Goal: Task Accomplishment & Management: Manage account settings

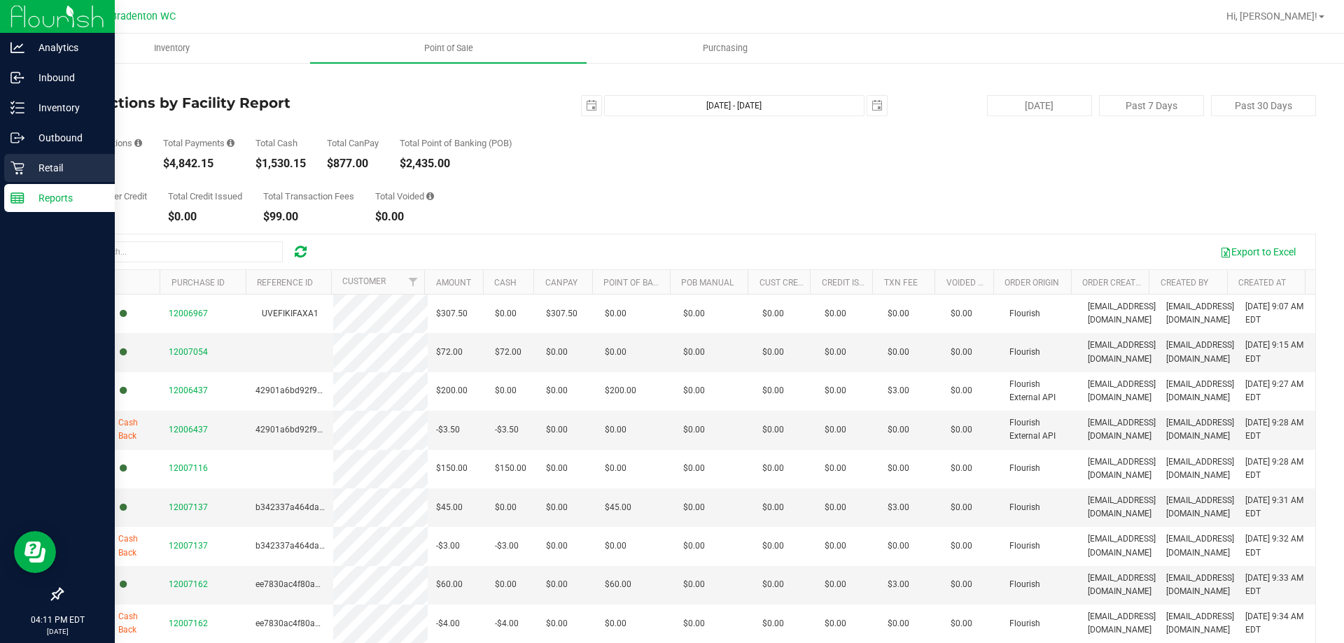
click at [66, 165] on p "Retail" at bounding box center [67, 168] width 84 height 17
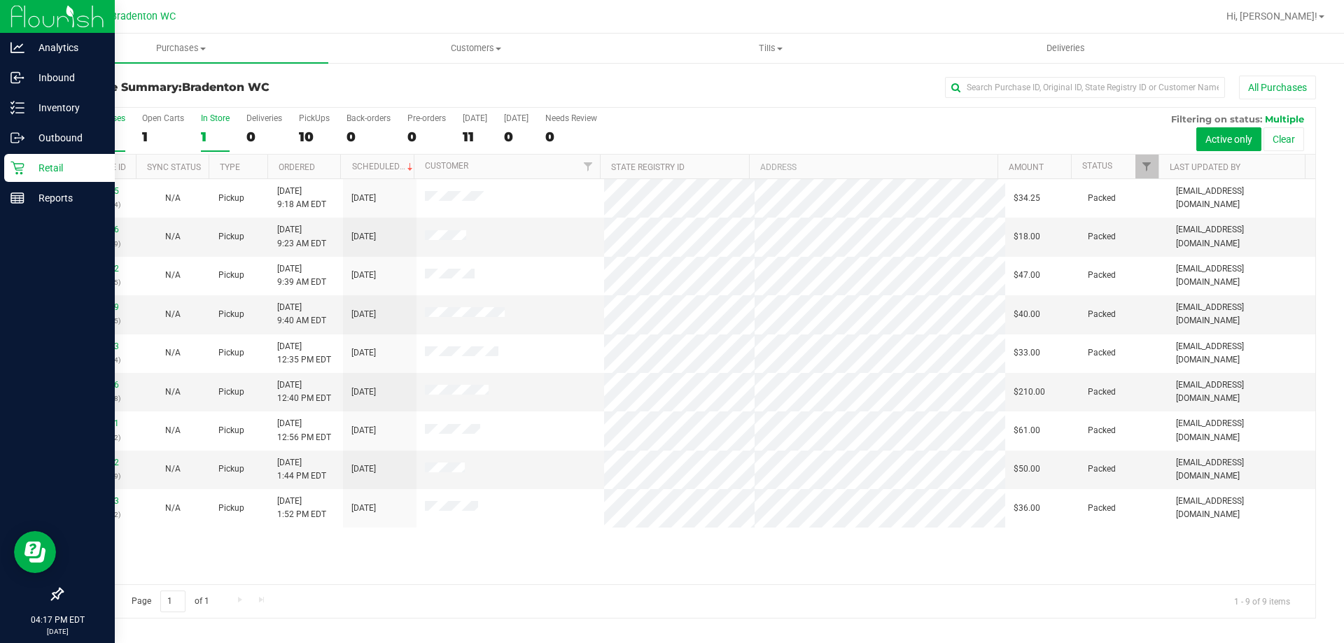
click at [207, 132] on div "1" at bounding box center [215, 137] width 29 height 16
click at [0, 0] on input "In Store 1" at bounding box center [0, 0] width 0 height 0
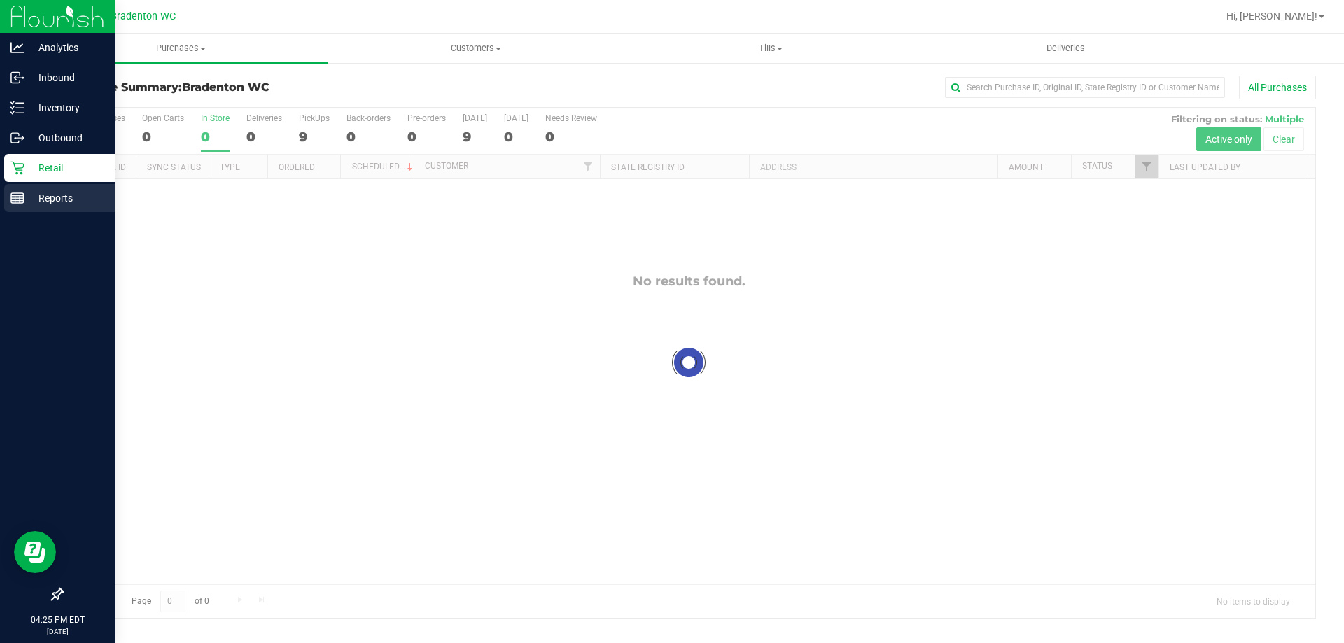
click at [61, 200] on p "Reports" at bounding box center [67, 198] width 84 height 17
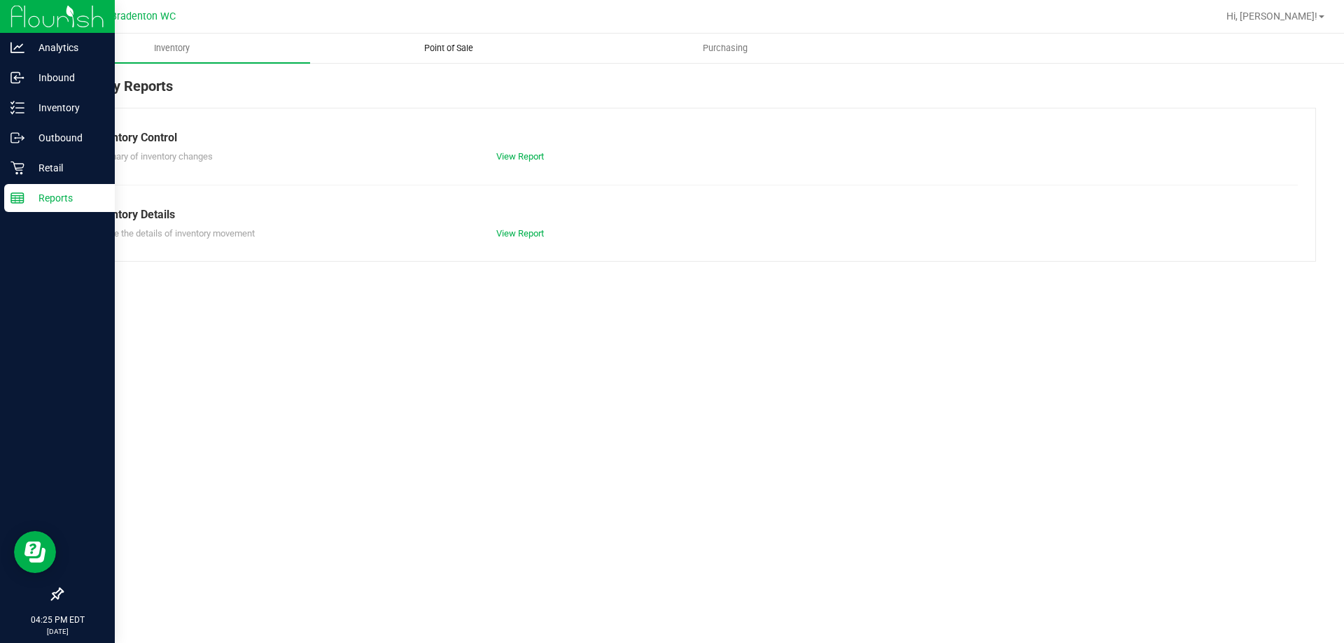
click at [458, 47] on span "Point of Sale" at bounding box center [448, 48] width 87 height 13
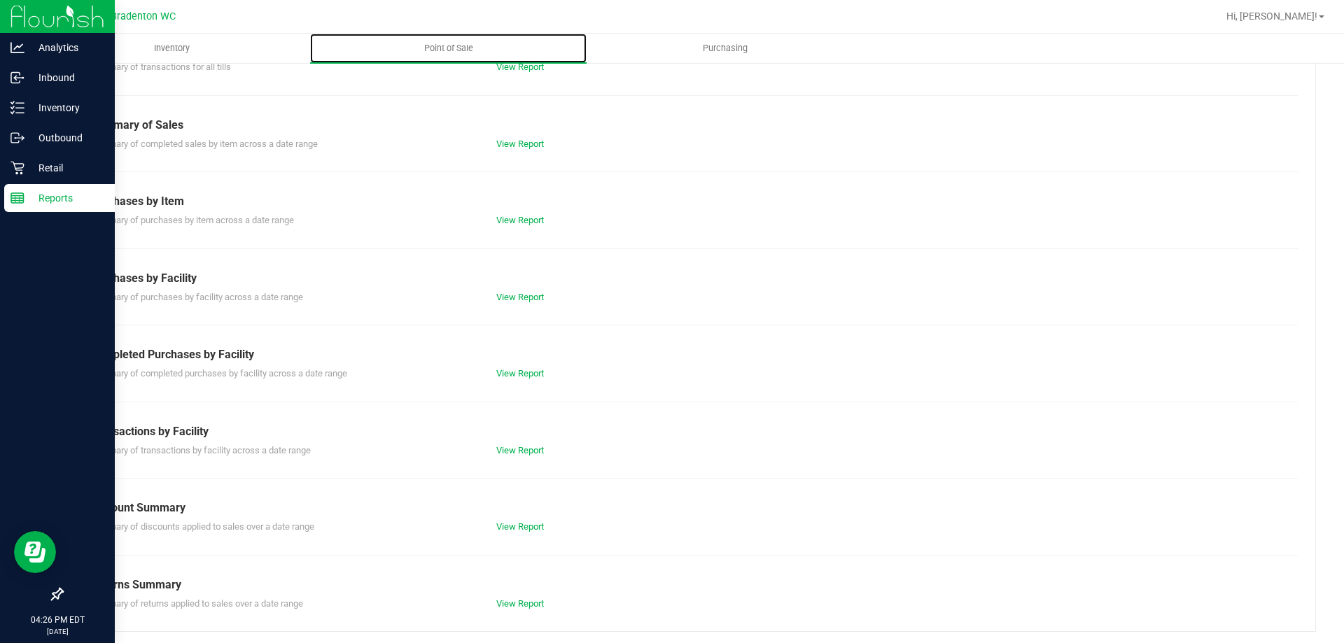
scroll to position [92, 0]
click at [518, 447] on link "View Report" at bounding box center [520, 447] width 48 height 11
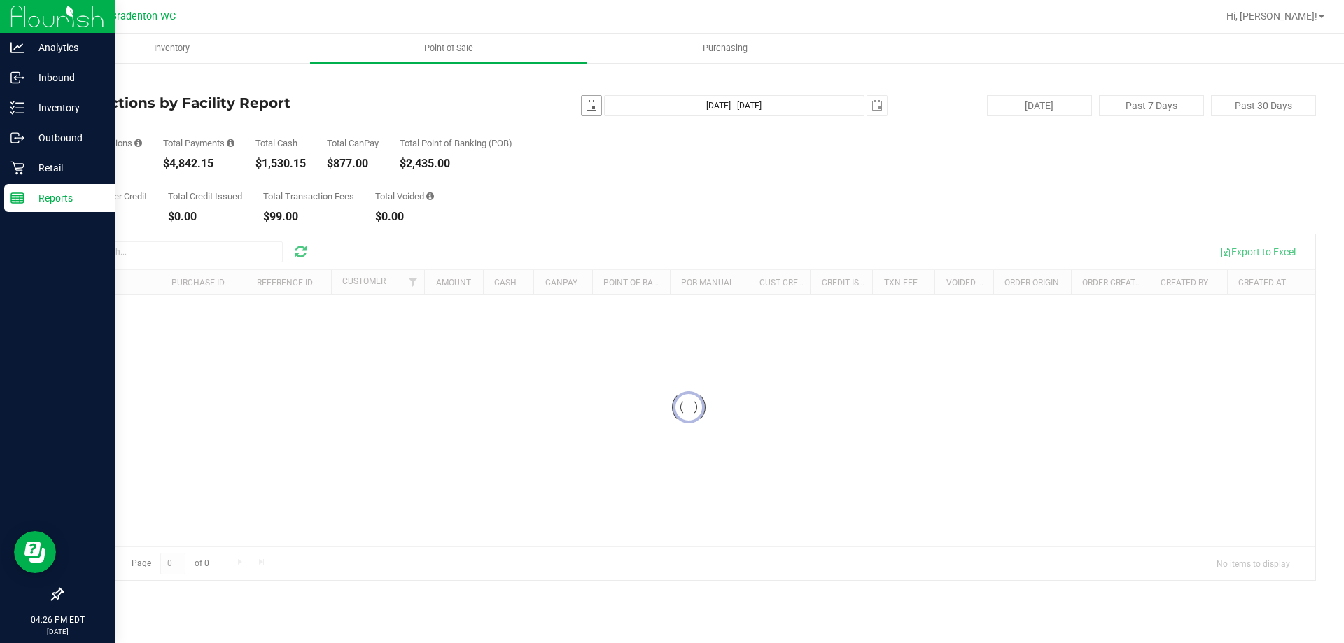
click at [589, 102] on span "select" at bounding box center [591, 105] width 11 height 11
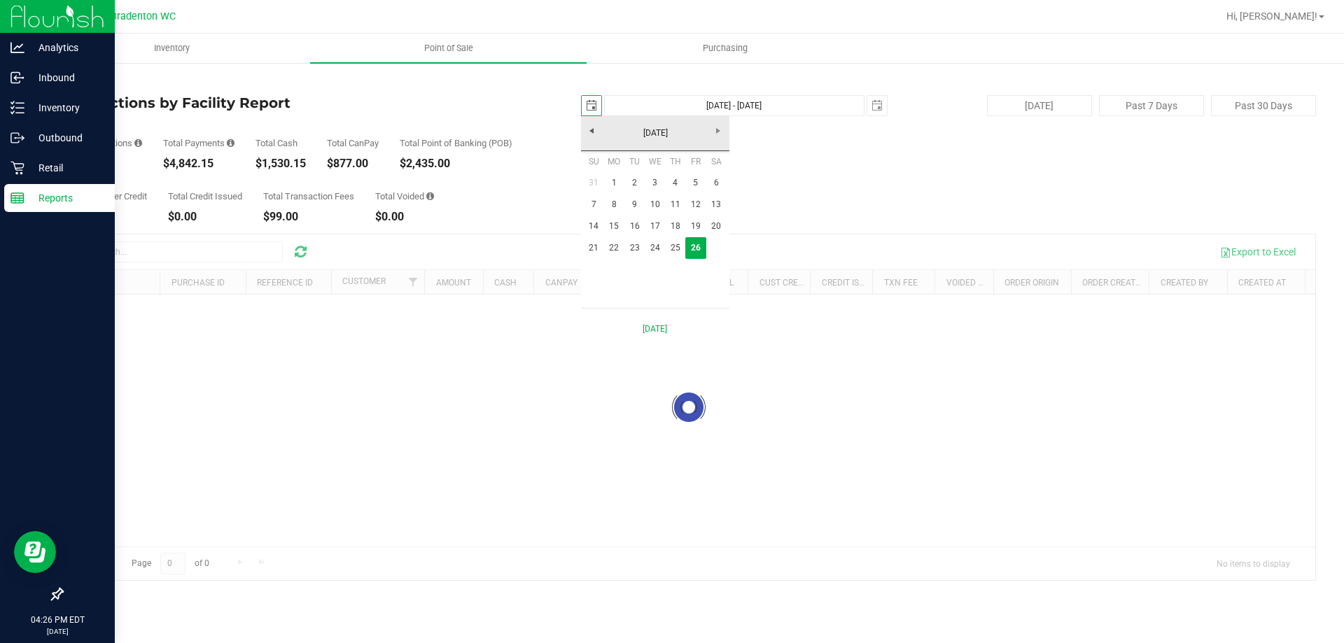
scroll to position [0, 35]
click at [594, 128] on link "[DATE]" at bounding box center [655, 134] width 151 height 22
click at [607, 170] on link "Jan" at bounding box center [602, 171] width 36 height 36
click at [655, 175] on link "1" at bounding box center [655, 183] width 20 height 22
type input "[DATE]"
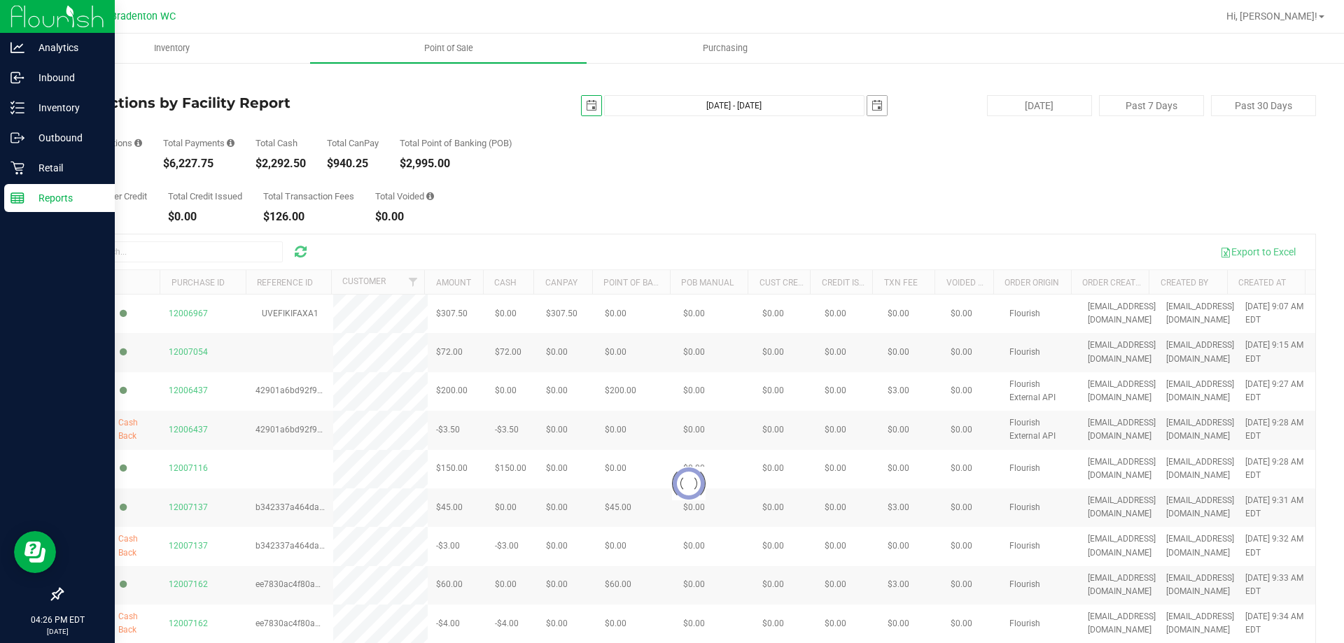
click at [879, 106] on span "select" at bounding box center [877, 106] width 20 height 20
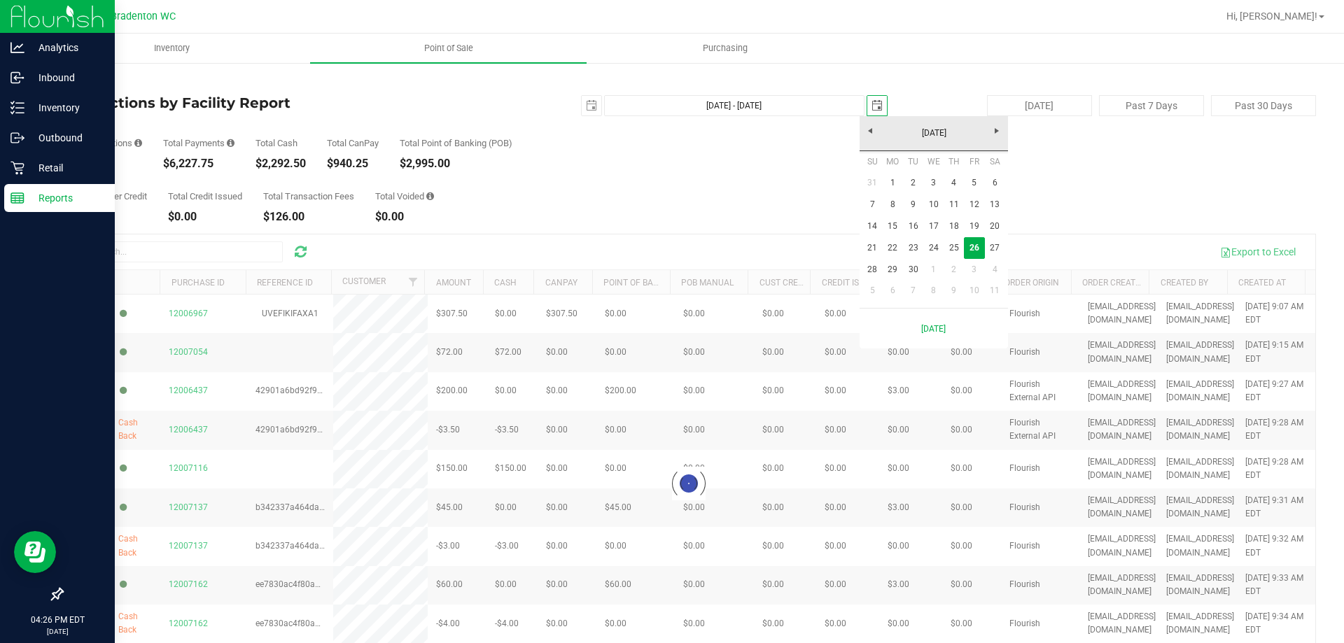
scroll to position [0, 35]
click at [877, 246] on link "21" at bounding box center [872, 248] width 20 height 22
type input "Jan 1, 2025 - Sep 21, 2025"
type input "2025-09-21"
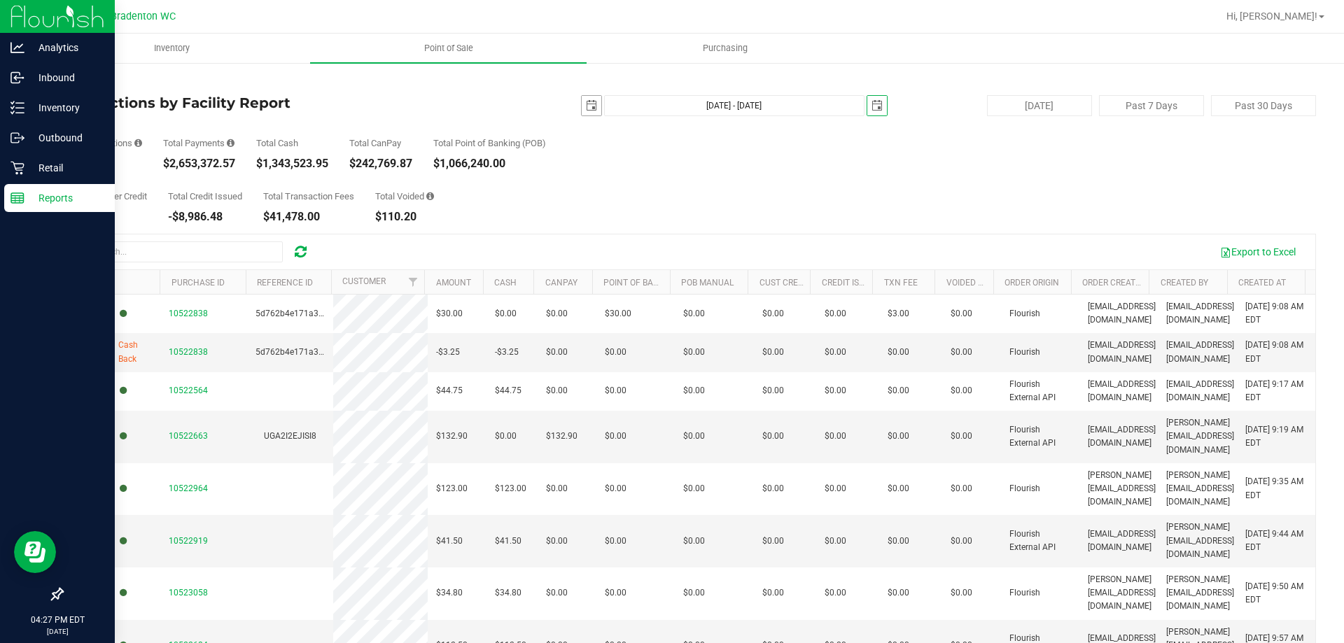
click at [586, 109] on span "select" at bounding box center [591, 105] width 11 height 11
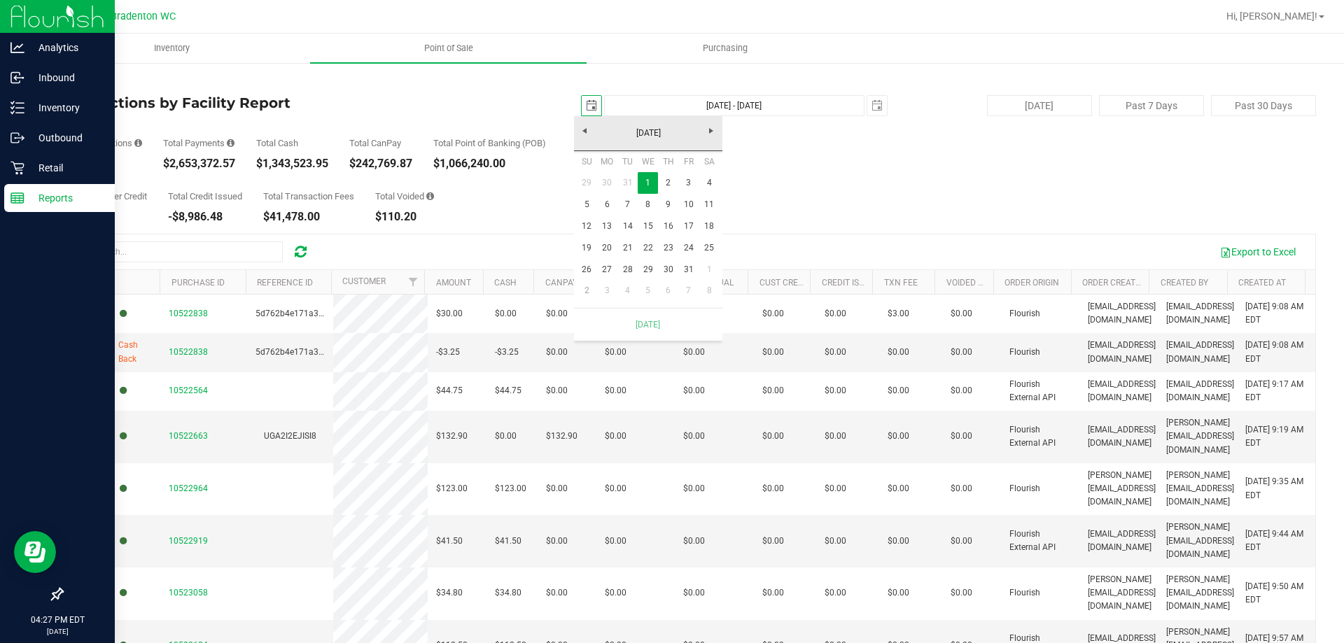
scroll to position [0, 35]
click at [715, 126] on span "Next" at bounding box center [711, 130] width 11 height 11
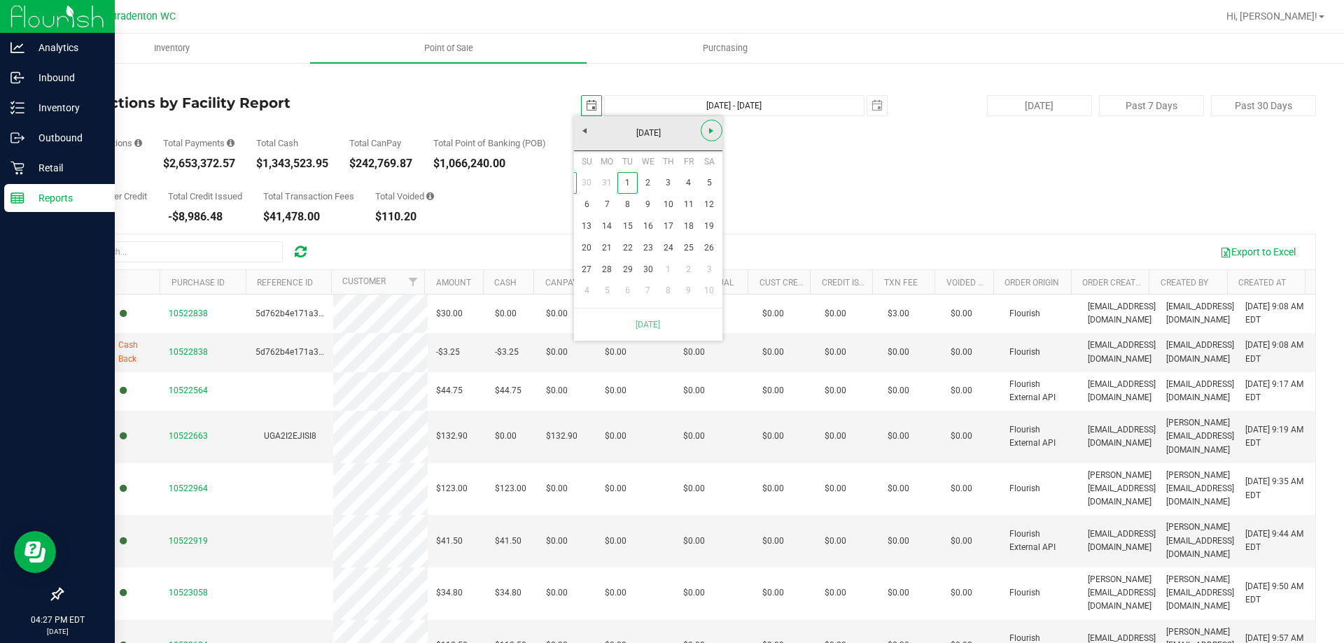
click at [715, 126] on span "Next" at bounding box center [711, 130] width 11 height 11
click at [580, 223] on link "14" at bounding box center [587, 227] width 20 height 22
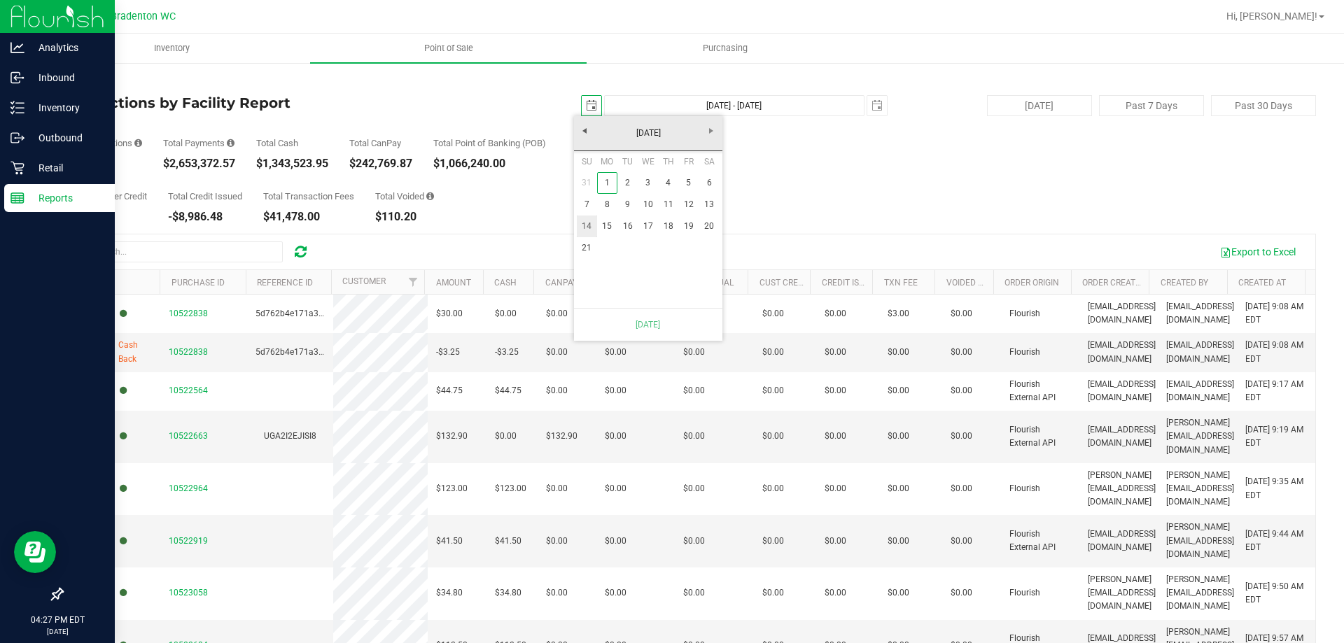
type input "Sep 14, 2025 - Sep 21, 2025"
type input "2025-09-14"
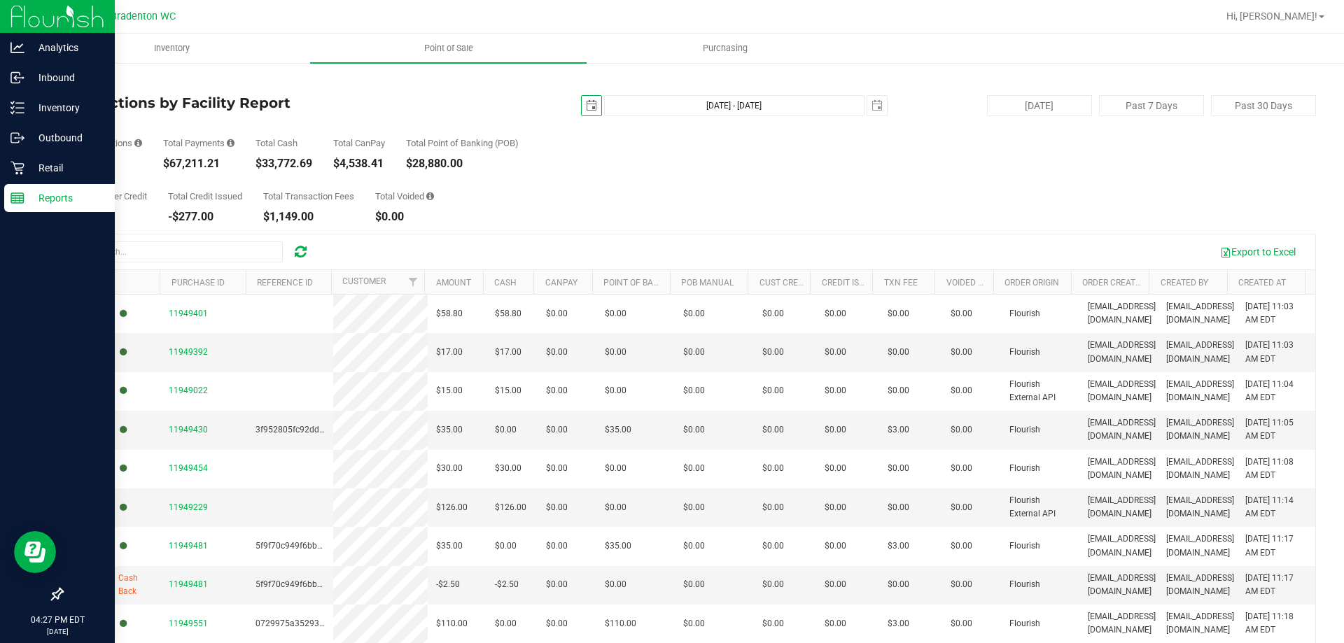
click at [571, 105] on div "2025-09-14 Sep 14, 2025 - Sep 21, 2025 2025-09-21" at bounding box center [683, 105] width 428 height 21
click at [586, 106] on span "select" at bounding box center [591, 105] width 11 height 11
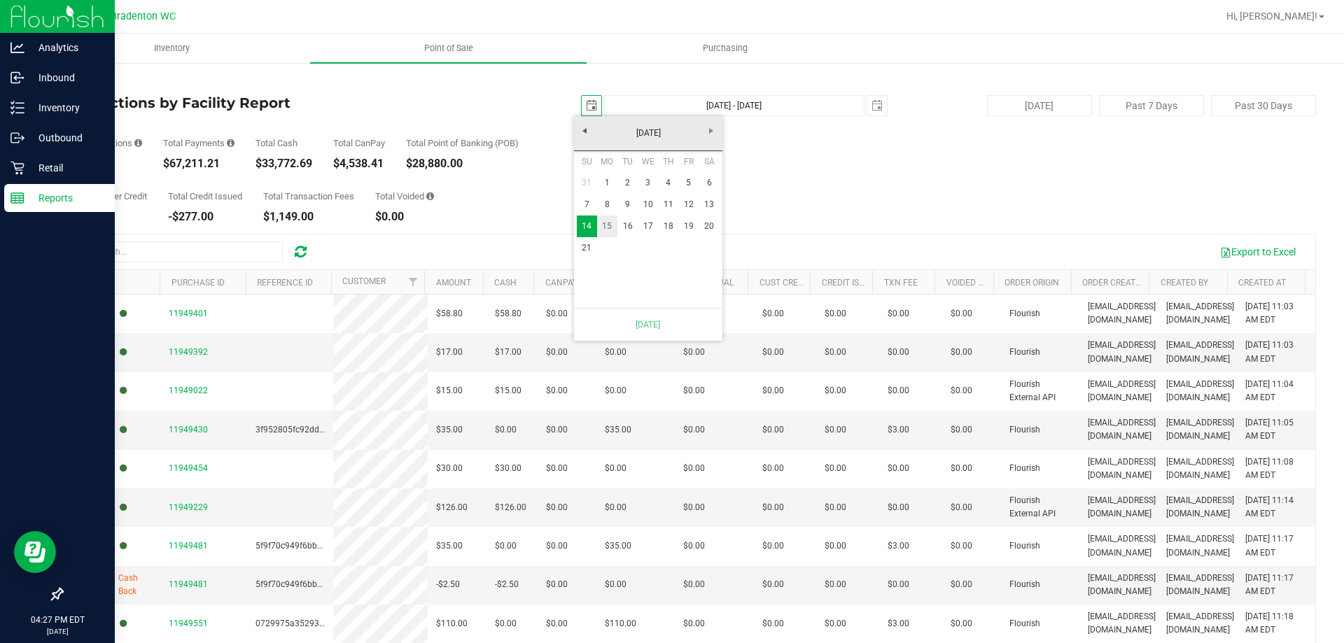
click at [607, 225] on link "15" at bounding box center [607, 227] width 20 height 22
type input "Sep 15, 2025 - Sep 21, 2025"
type input "2025-09-15"
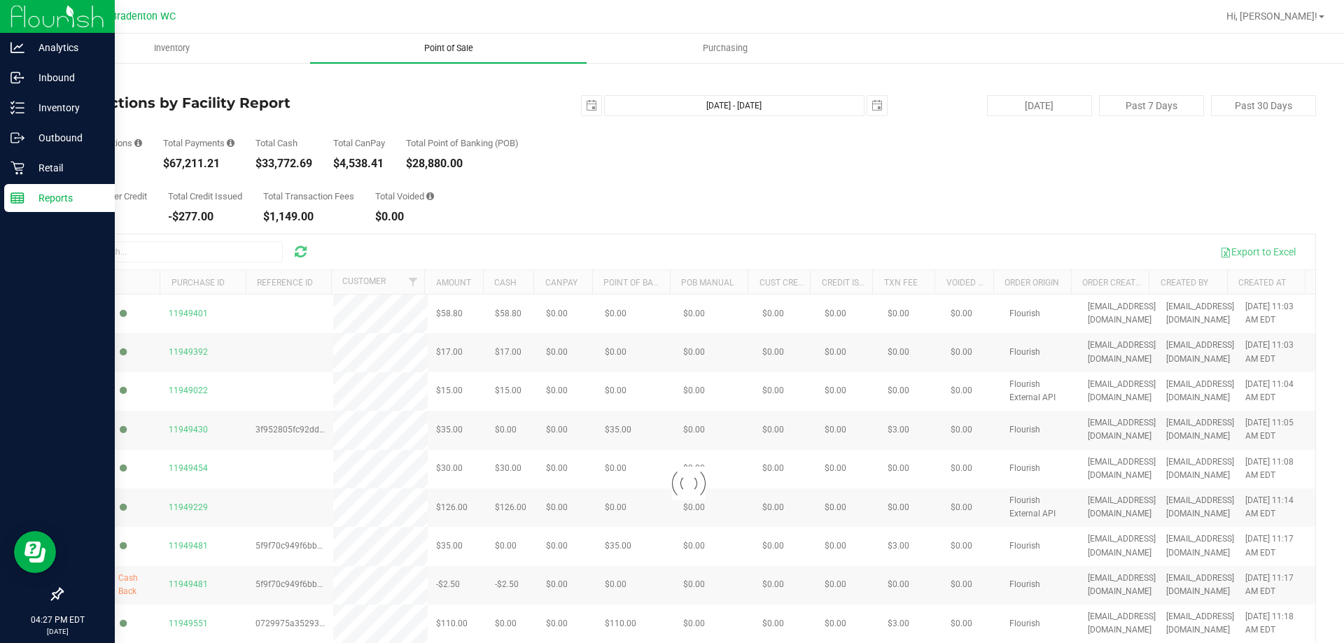
click at [446, 51] on span "Point of Sale" at bounding box center [448, 48] width 87 height 13
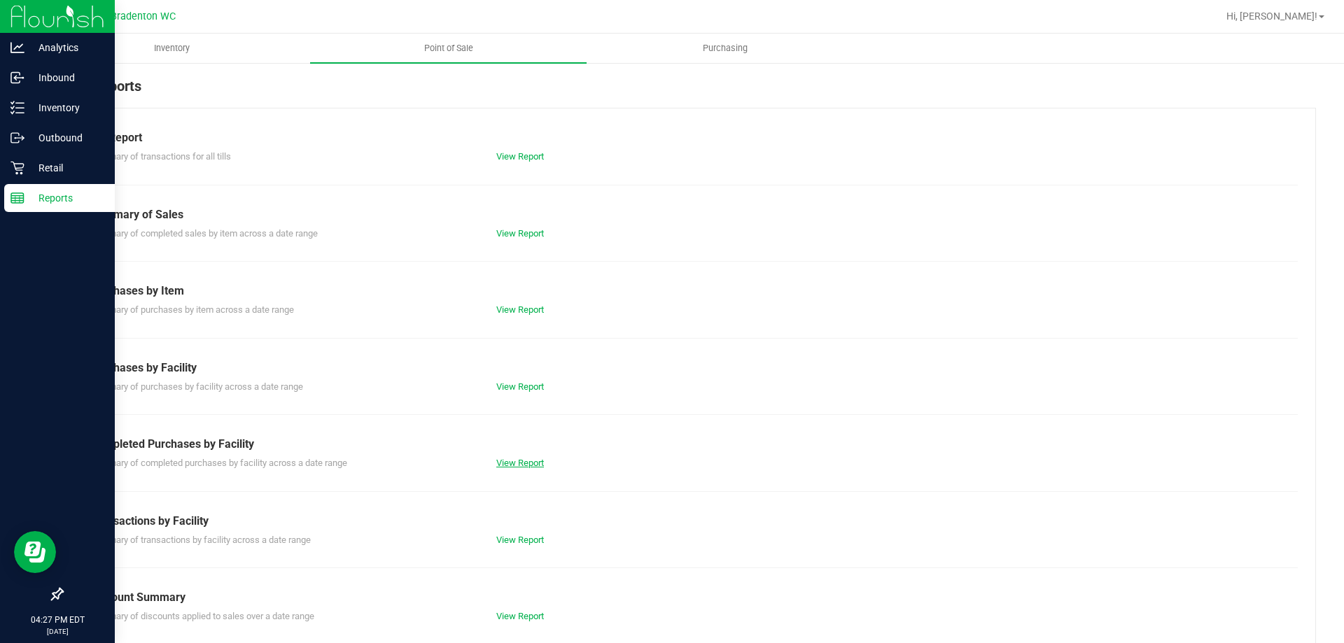
click at [505, 458] on link "View Report" at bounding box center [520, 463] width 48 height 11
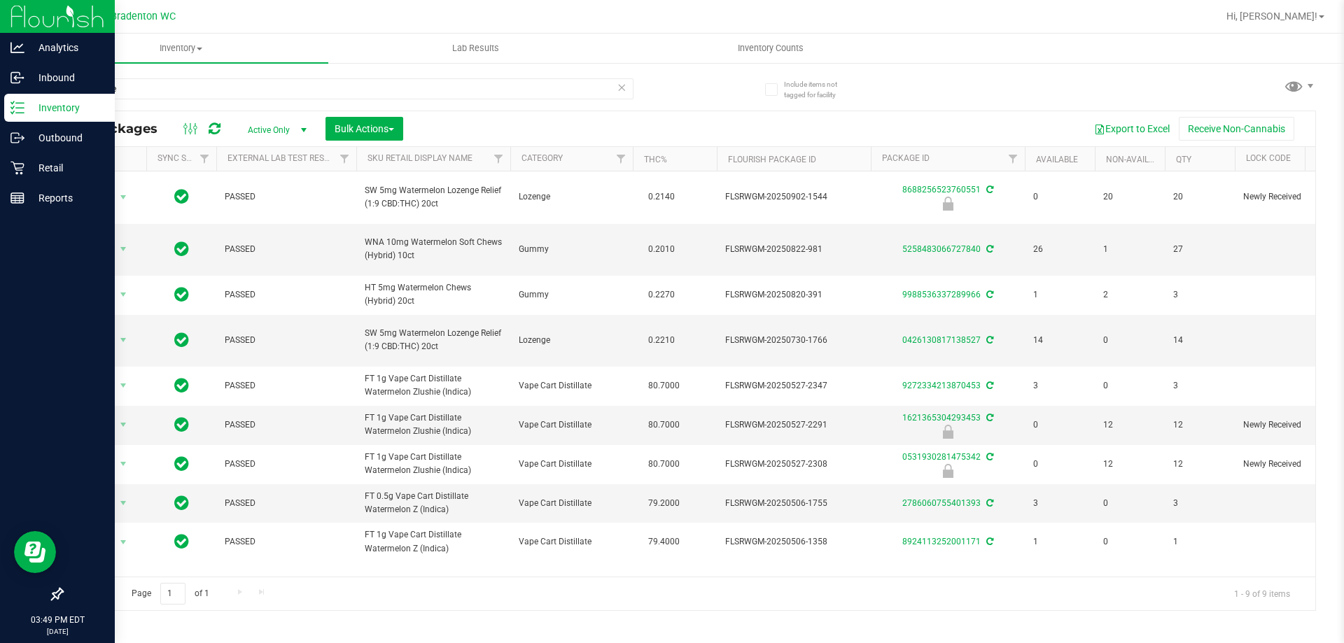
drag, startPoint x: 140, startPoint y: 83, endPoint x: 0, endPoint y: 15, distance: 155.9
click at [0, 29] on div "Analytics Inbound Inventory Outbound Retail Reports 03:49 PM EDT [DATE] 09/26 B…" at bounding box center [672, 321] width 1344 height 643
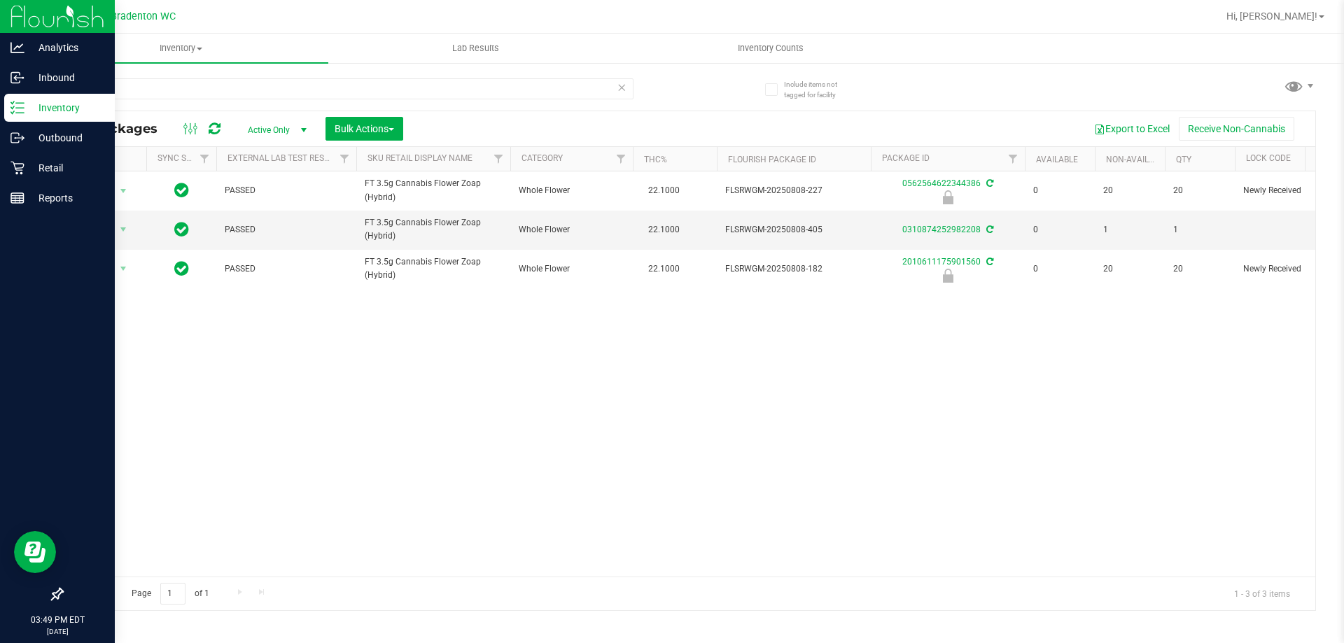
type input "zoap"
drag, startPoint x: 155, startPoint y: 94, endPoint x: 0, endPoint y: 27, distance: 169.0
click at [0, 71] on div "Analytics Inbound Inventory Outbound Retail Reports 03:51 PM EDT [DATE] 09/26 B…" at bounding box center [672, 321] width 1344 height 643
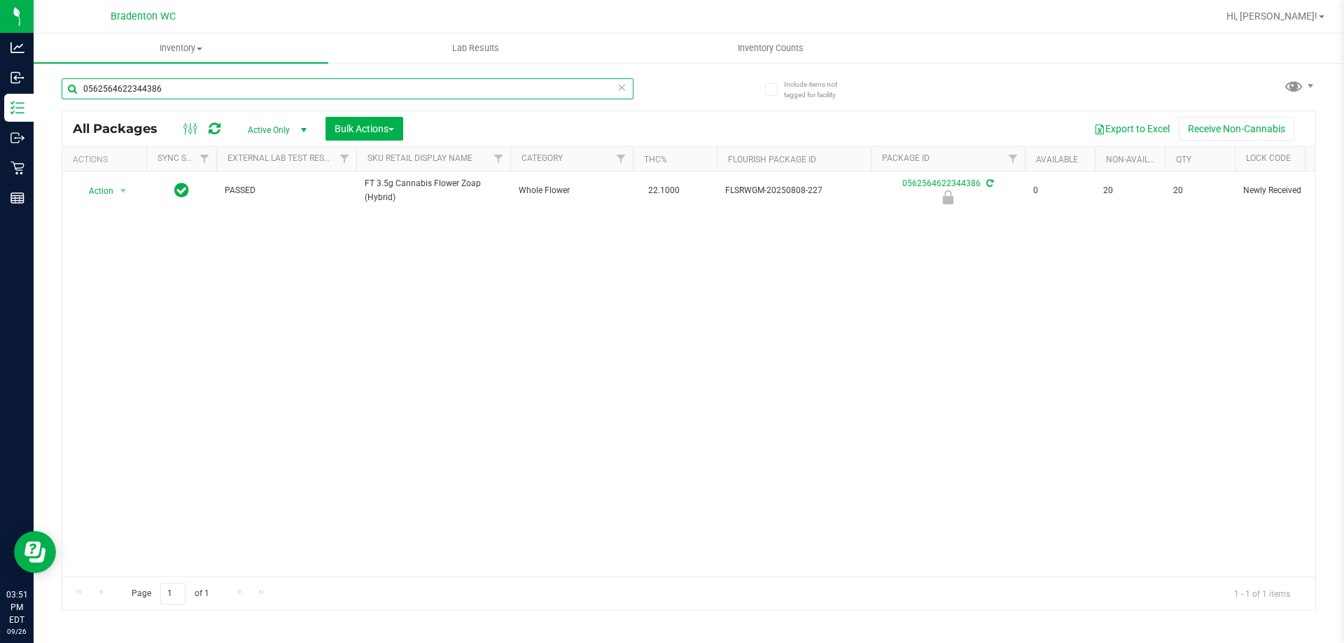
type input "0562564622344386"
click at [258, 346] on div "Action Action Edit attributes Global inventory Locate package Package audit log…" at bounding box center [688, 374] width 1253 height 405
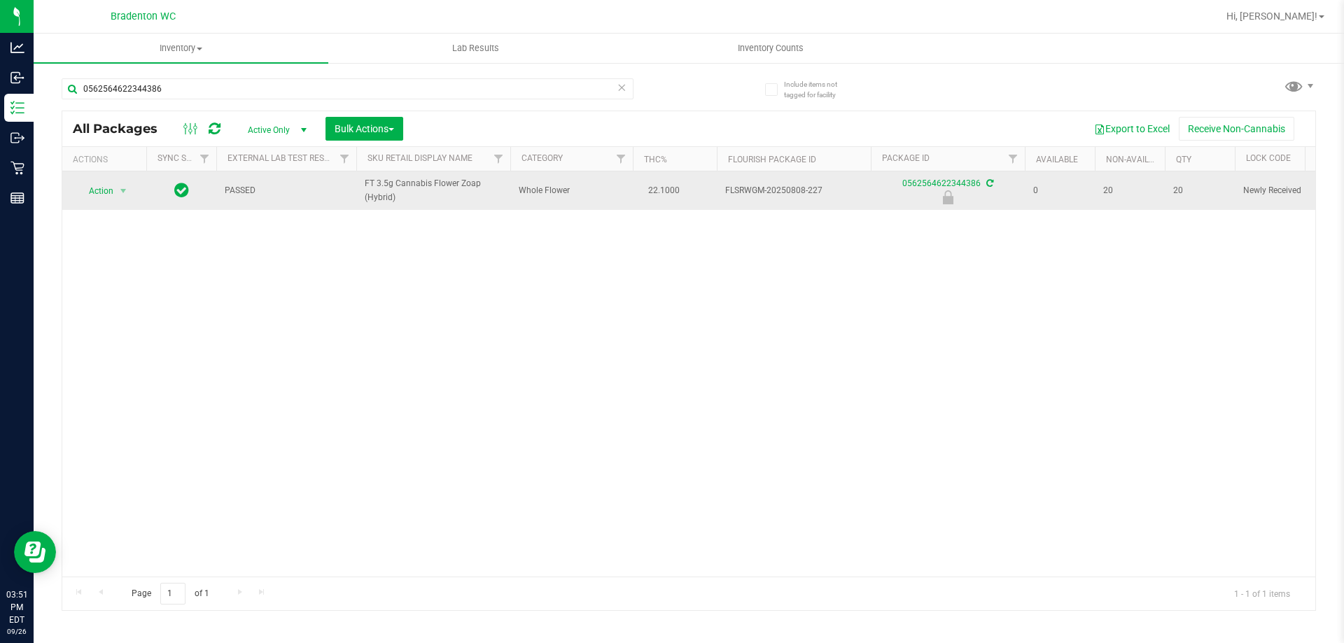
click at [92, 193] on span "Action" at bounding box center [95, 191] width 38 height 20
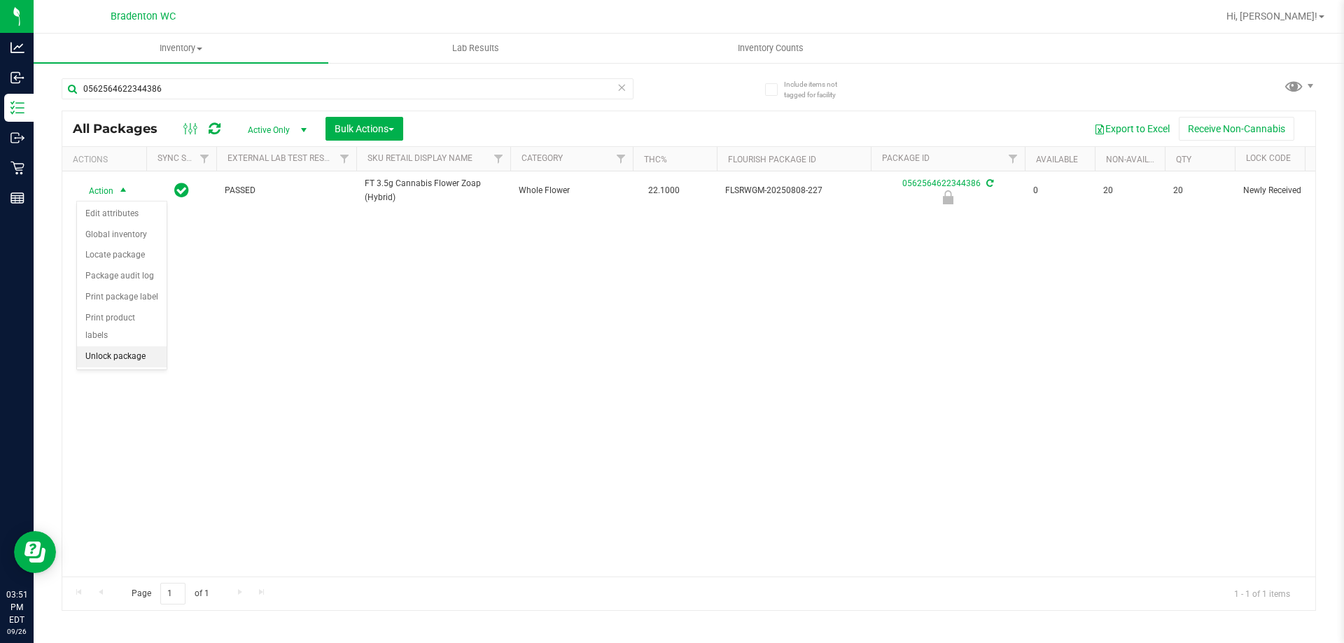
click at [105, 347] on li "Unlock package" at bounding box center [122, 357] width 90 height 21
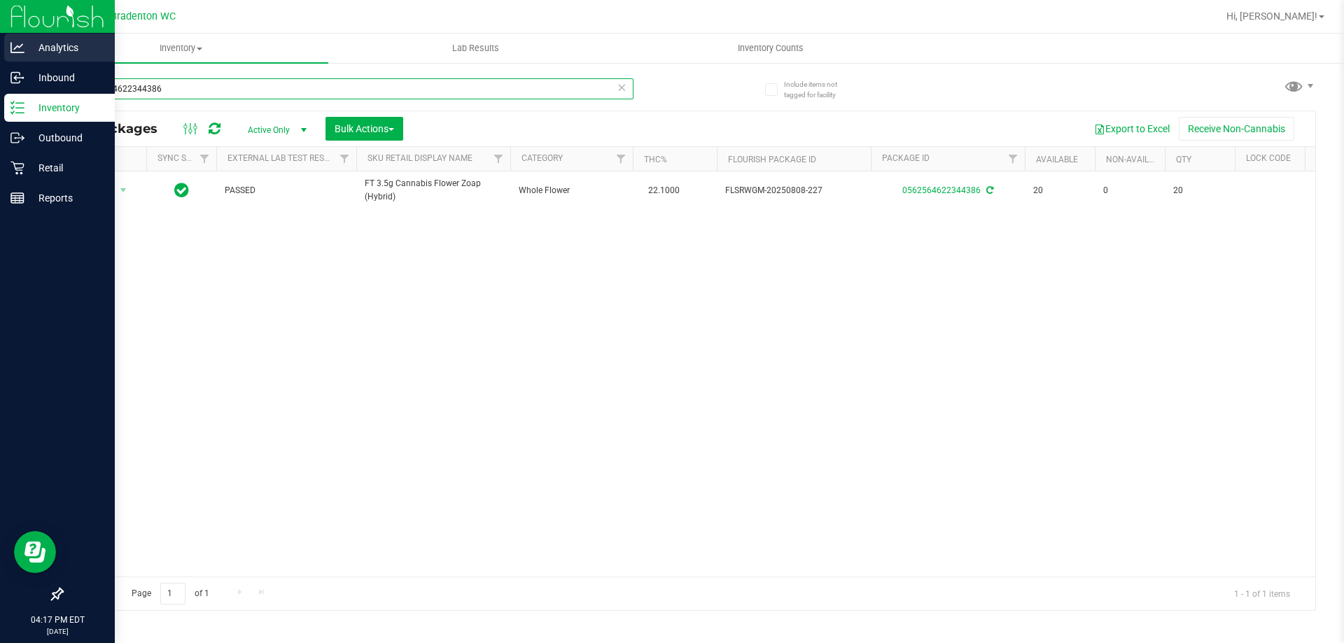
drag, startPoint x: 183, startPoint y: 81, endPoint x: 0, endPoint y: 57, distance: 184.2
click at [0, 77] on div "Analytics Inbound Inventory Outbound Retail Reports 04:17 PM EDT [DATE] 09/26 B…" at bounding box center [672, 321] width 1344 height 643
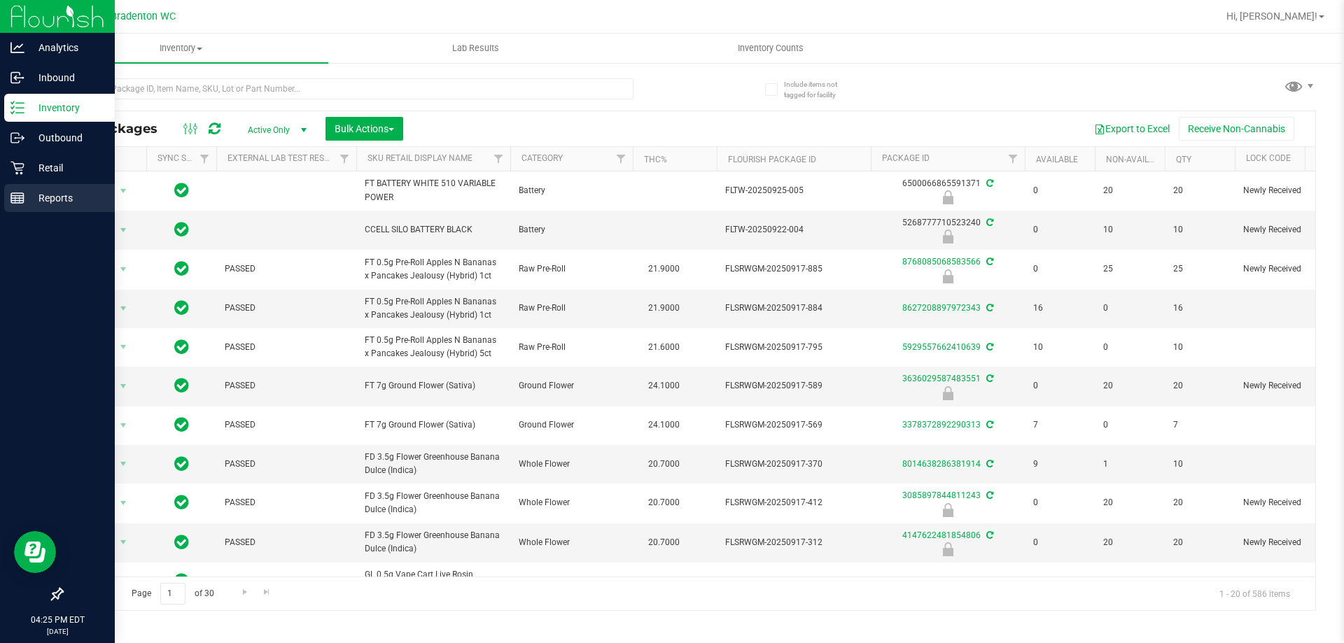
click at [41, 198] on p "Reports" at bounding box center [67, 198] width 84 height 17
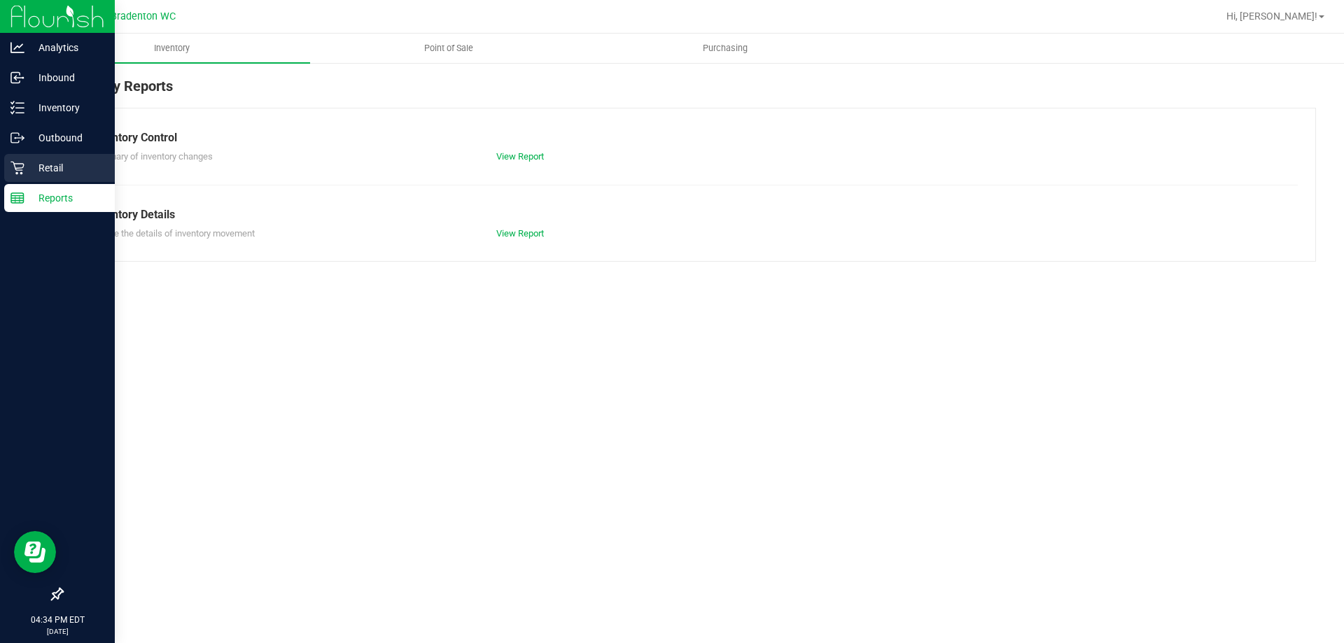
click at [22, 165] on icon at bounding box center [18, 168] width 14 height 14
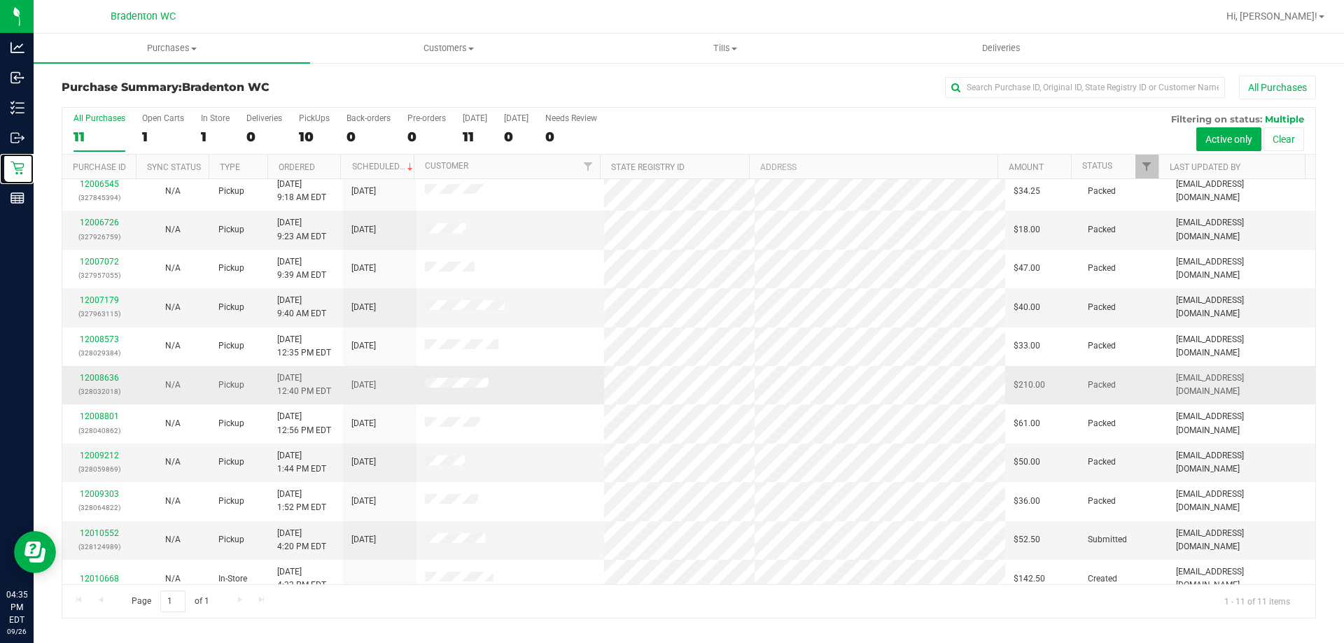
scroll to position [20, 0]
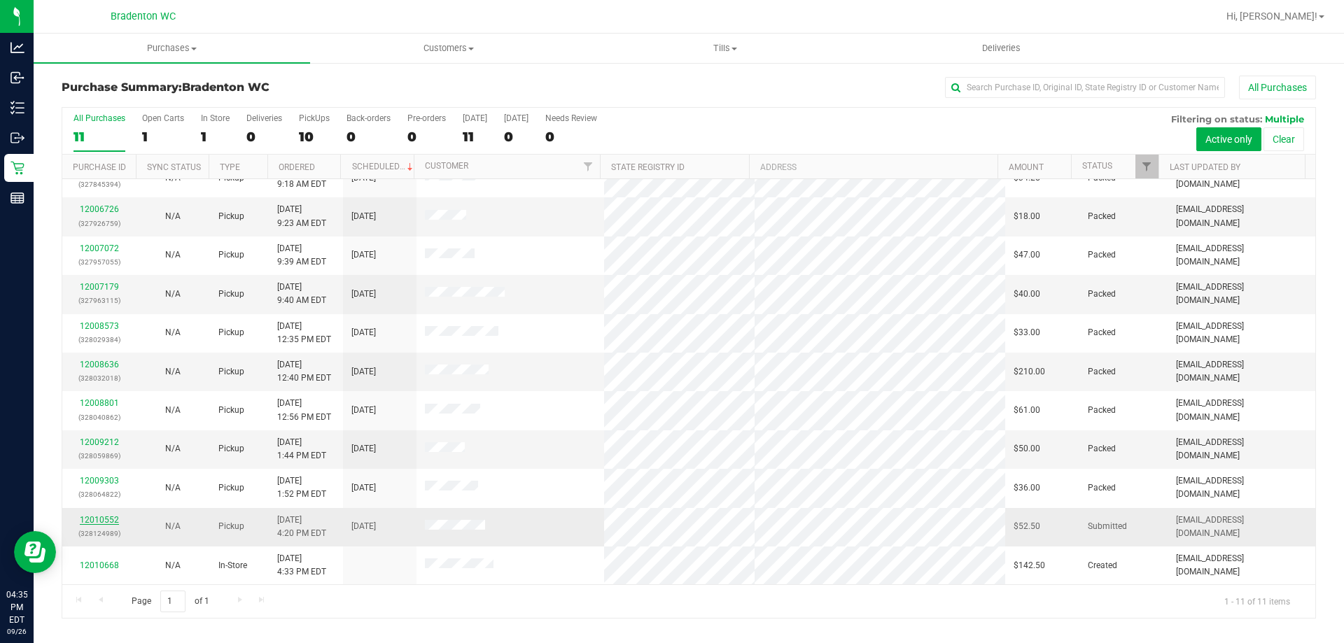
click at [97, 521] on link "12010552" at bounding box center [99, 520] width 39 height 10
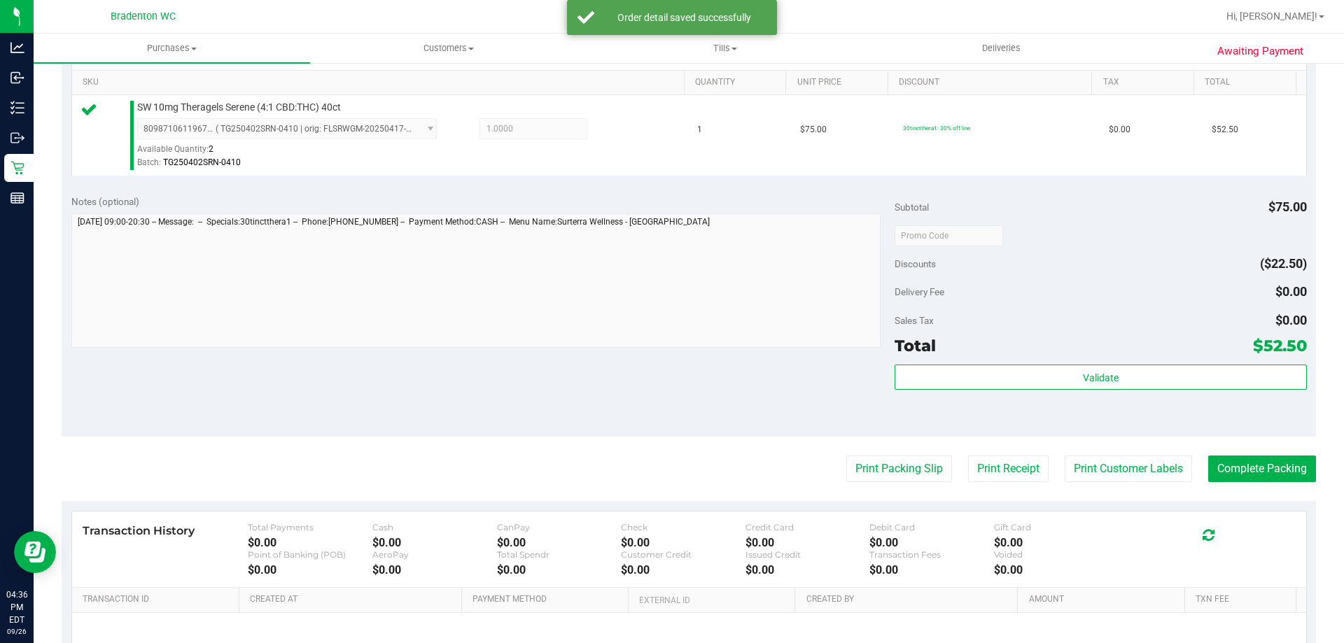
scroll to position [377, 0]
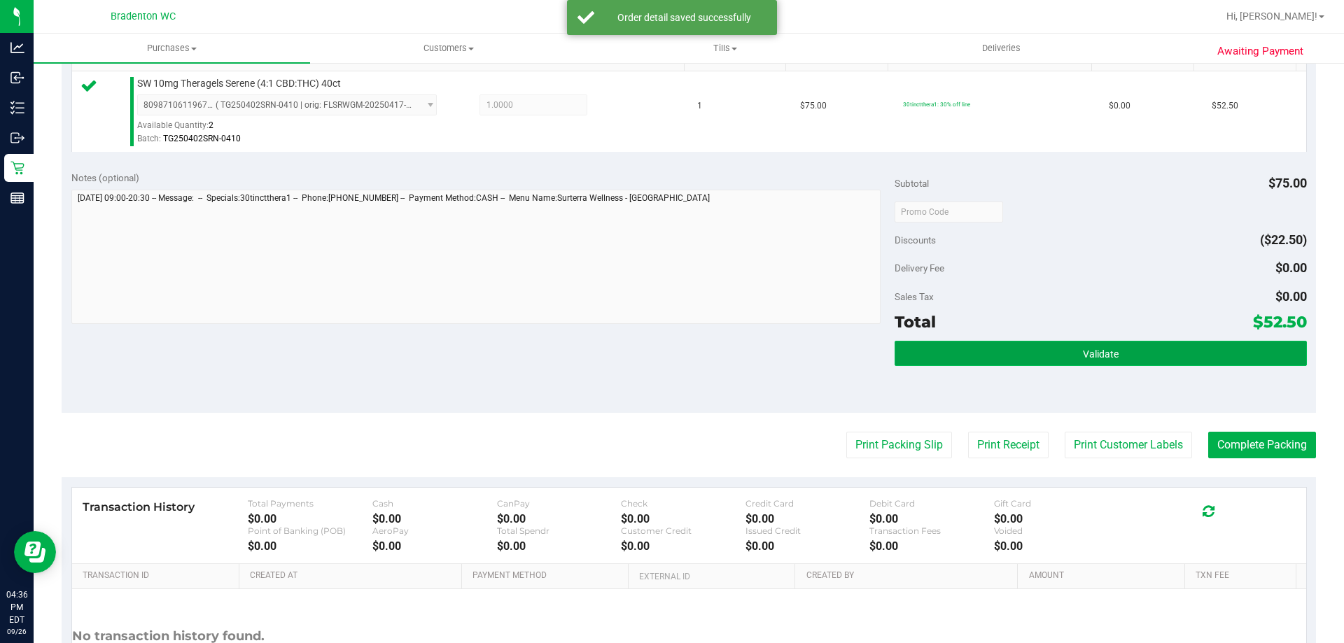
click at [1083, 356] on span "Validate" at bounding box center [1101, 354] width 36 height 11
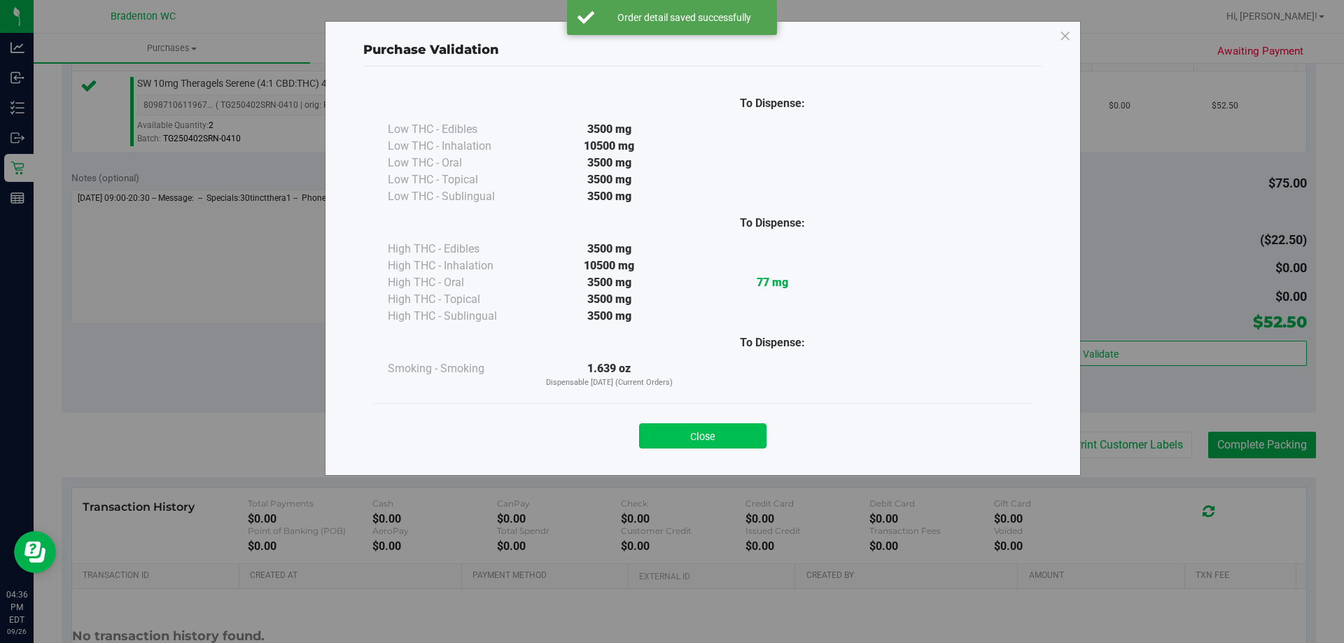
click at [730, 436] on button "Close" at bounding box center [702, 436] width 127 height 25
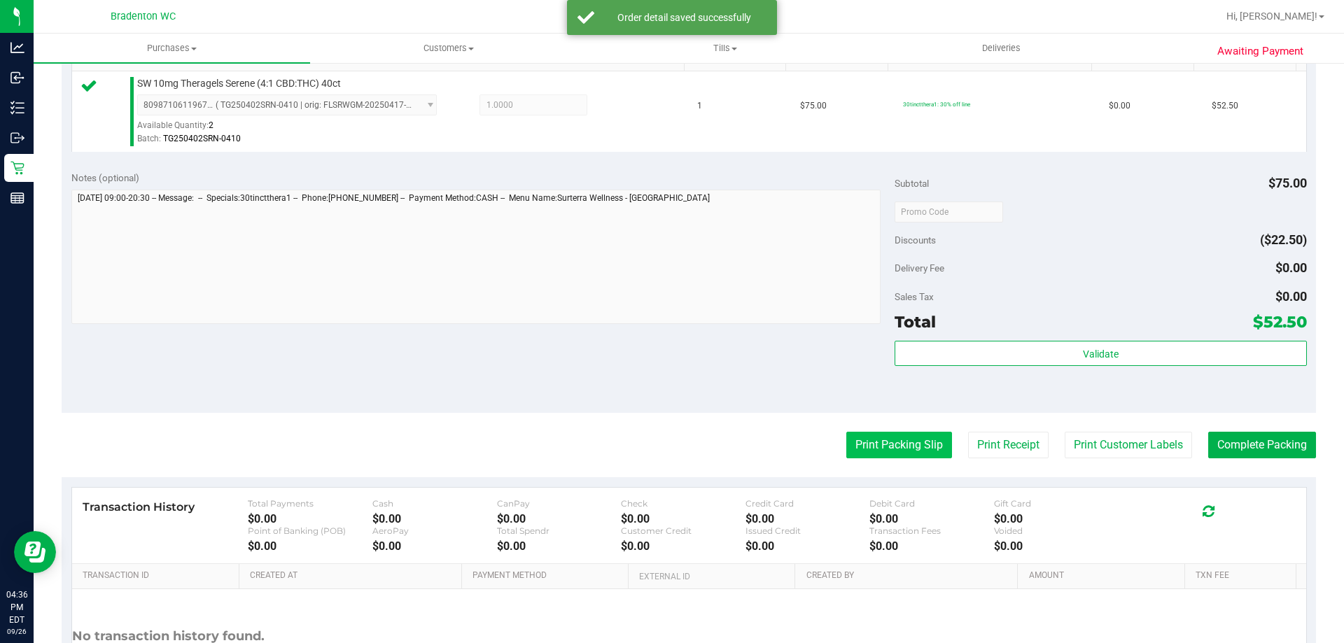
click at [874, 445] on button "Print Packing Slip" at bounding box center [899, 445] width 106 height 27
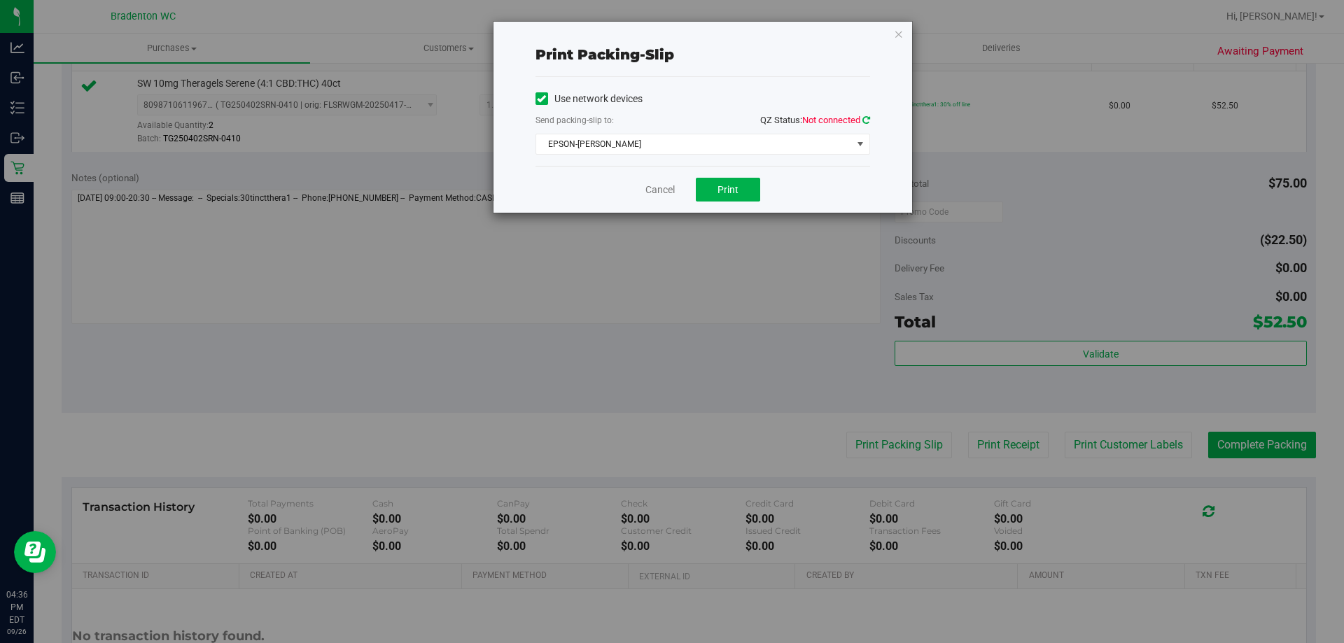
click at [865, 120] on icon at bounding box center [866, 120] width 8 height 9
click at [659, 148] on span "EPSON-[PERSON_NAME]" at bounding box center [694, 144] width 316 height 20
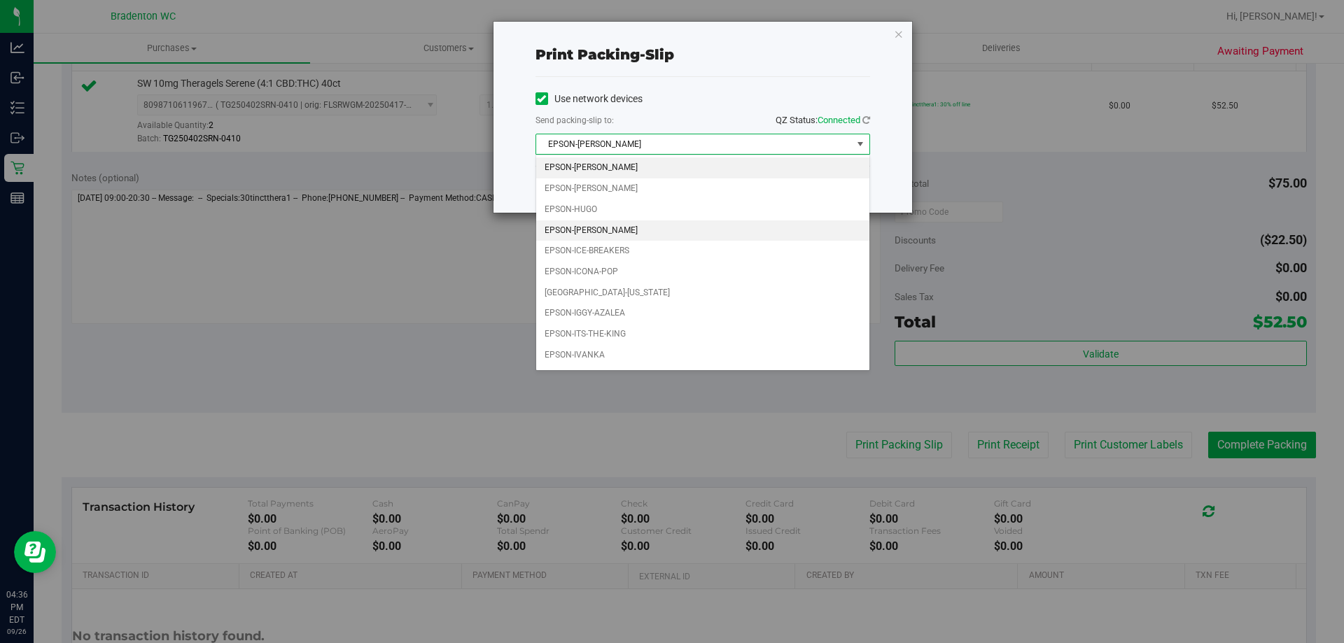
click at [640, 235] on li "EPSON-[PERSON_NAME]" at bounding box center [702, 231] width 333 height 21
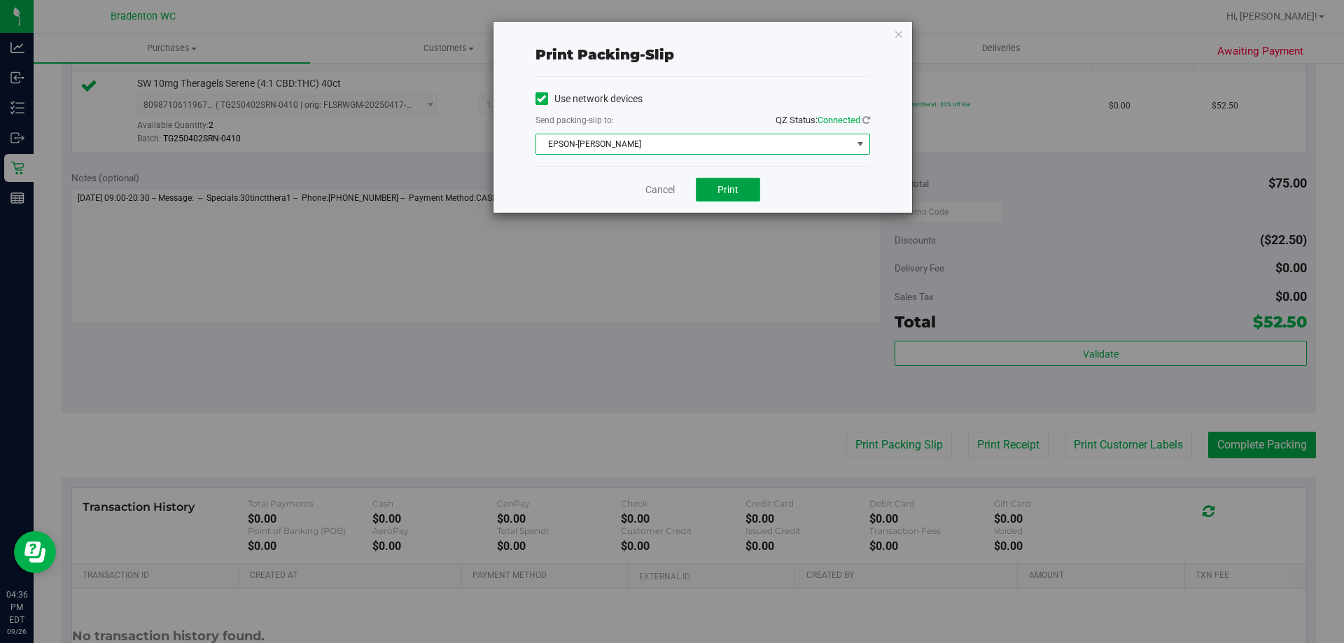
click at [722, 188] on span "Print" at bounding box center [728, 189] width 21 height 11
click at [895, 33] on icon "button" at bounding box center [899, 33] width 10 height 17
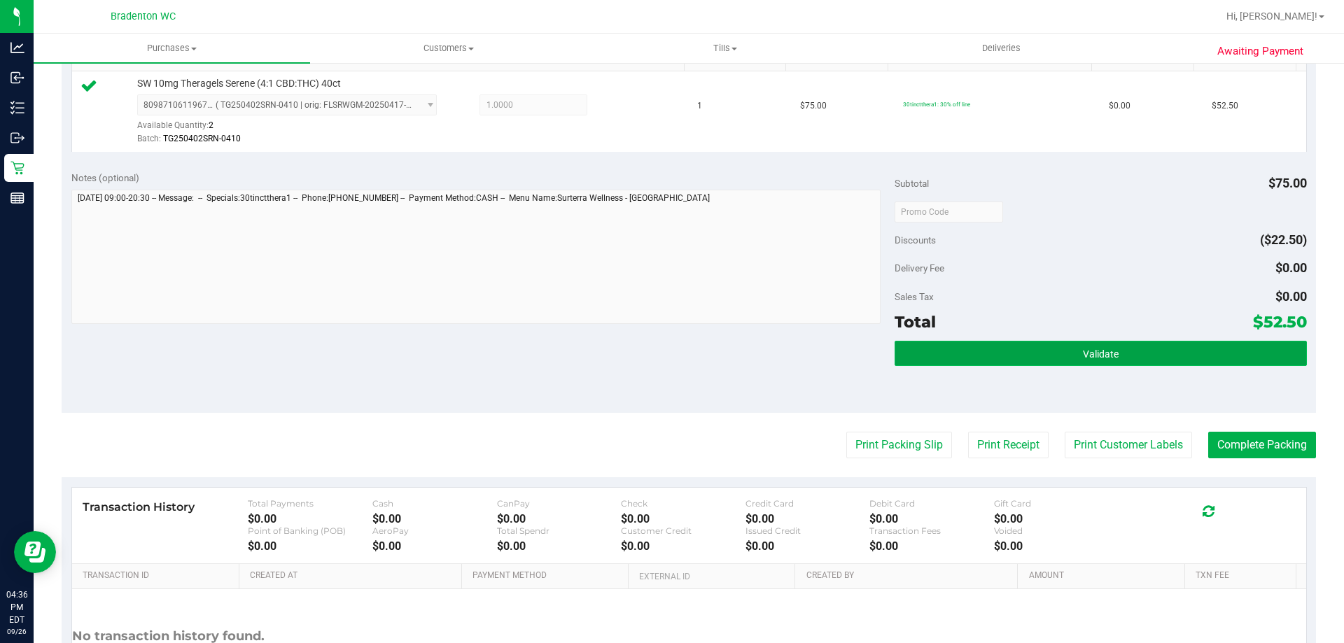
click at [1117, 353] on button "Validate" at bounding box center [1101, 353] width 412 height 25
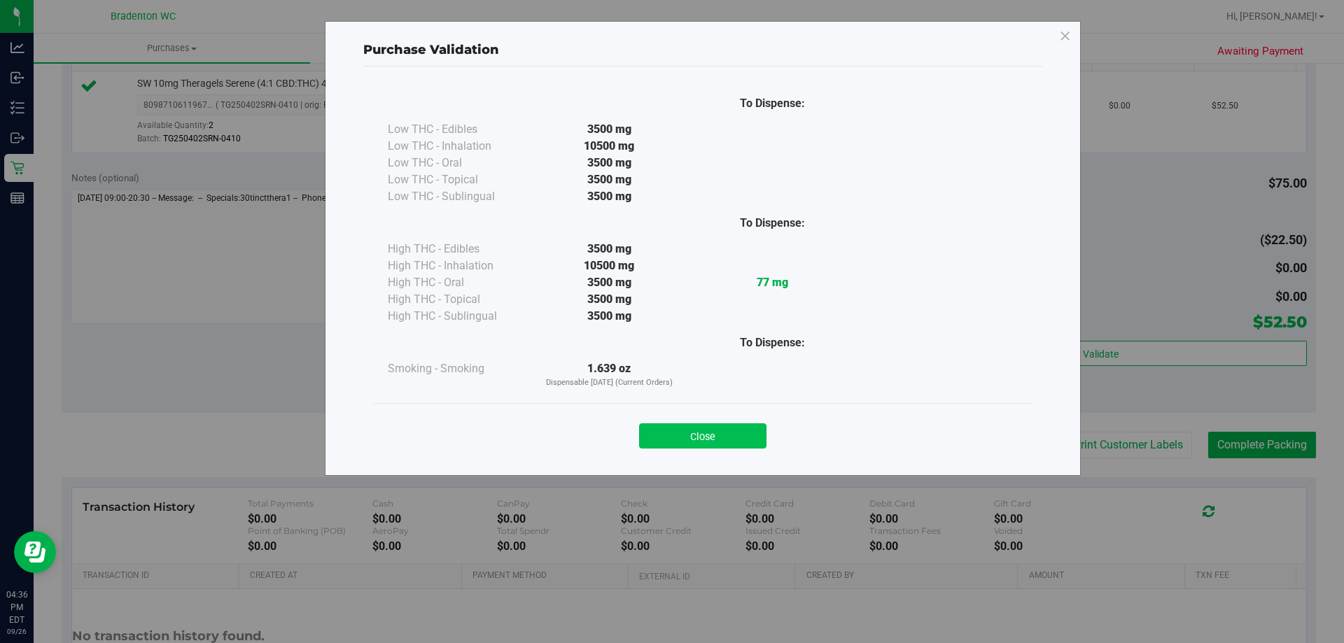
click at [706, 431] on button "Close" at bounding box center [702, 436] width 127 height 25
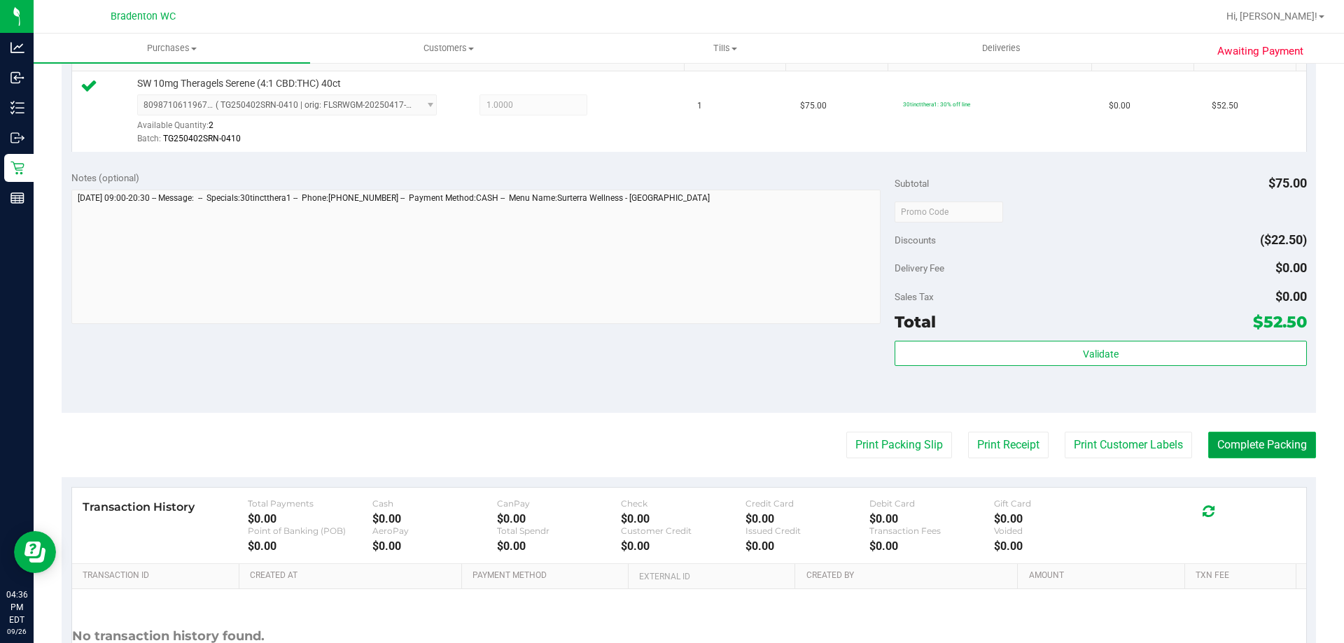
click at [1249, 446] on button "Complete Packing" at bounding box center [1262, 445] width 108 height 27
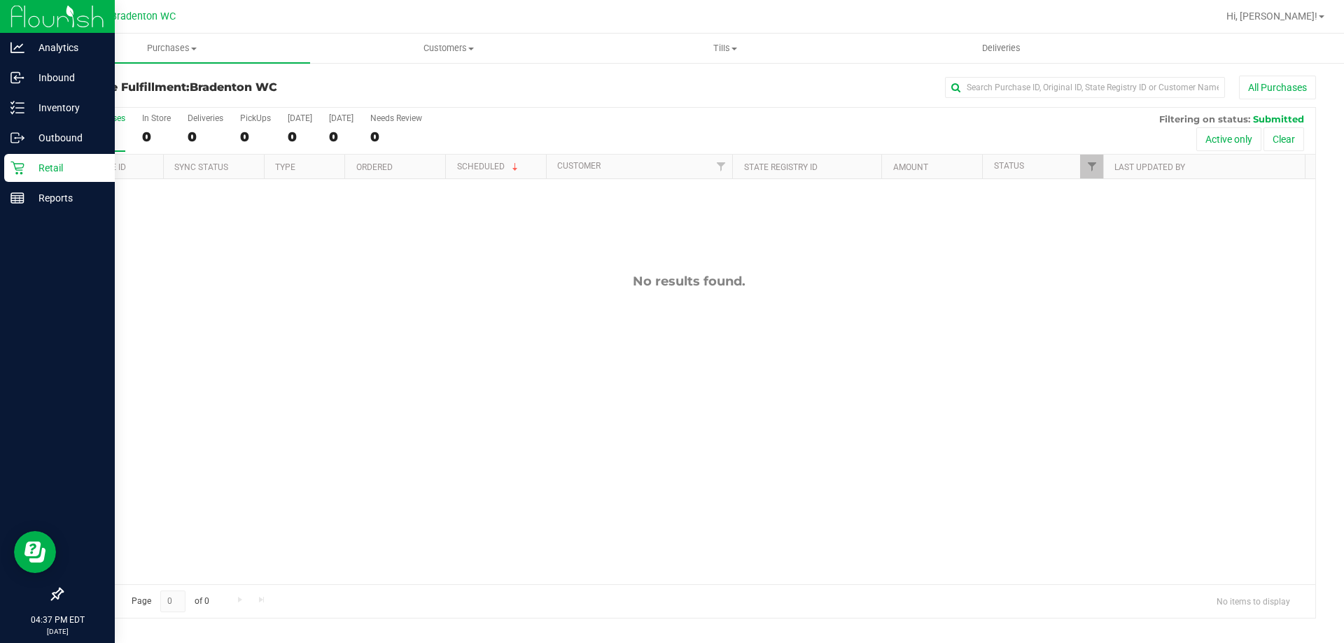
click at [4, 168] on div "Retail" at bounding box center [59, 168] width 111 height 28
